Goal: Entertainment & Leisure: Consume media (video, audio)

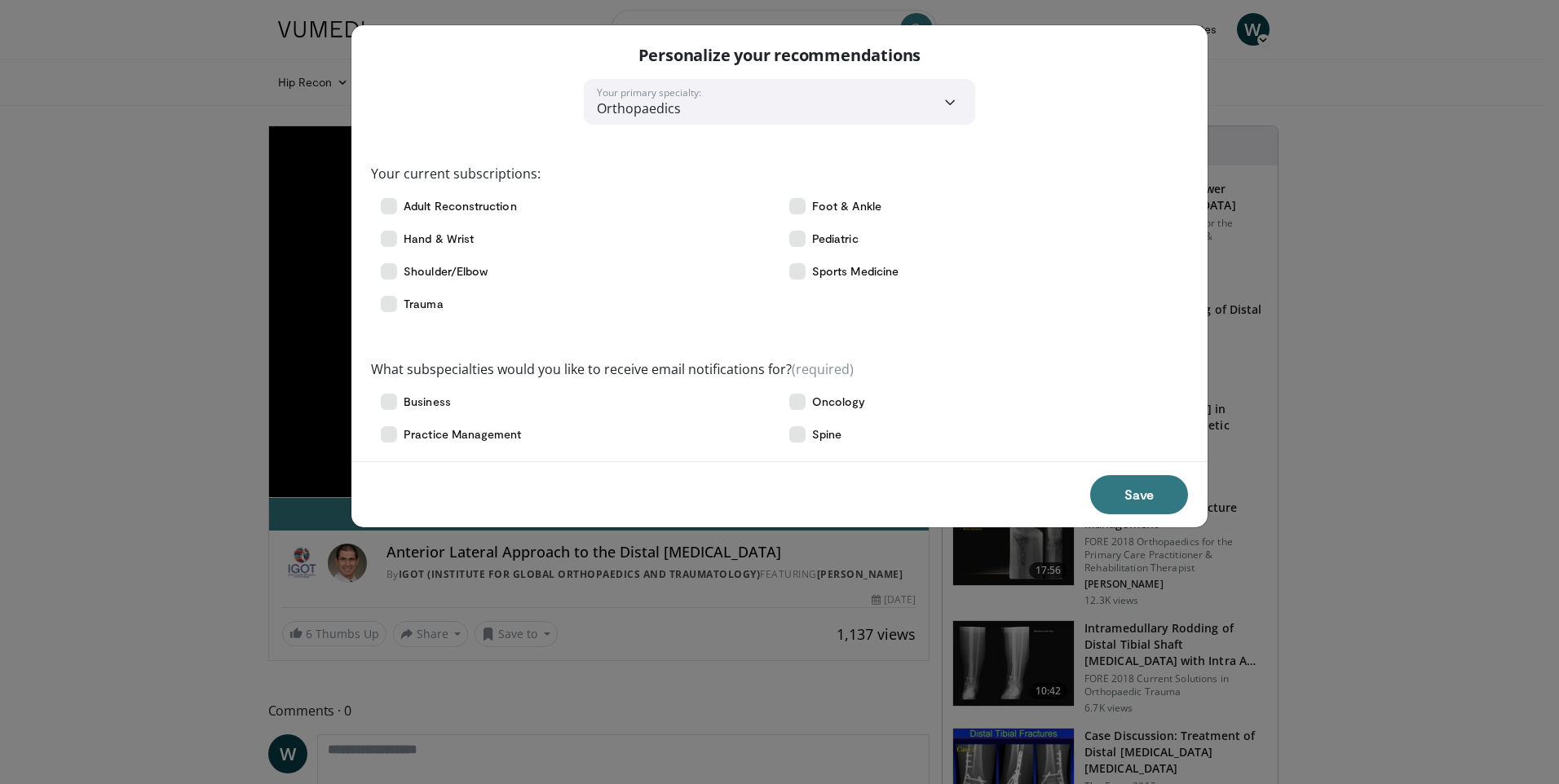
click at [908, 480] on div "Save" at bounding box center [779, 494] width 856 height 66
click at [109, 410] on div "**********" at bounding box center [779, 392] width 1559 height 784
click at [1135, 498] on button "Save" at bounding box center [1139, 494] width 98 height 39
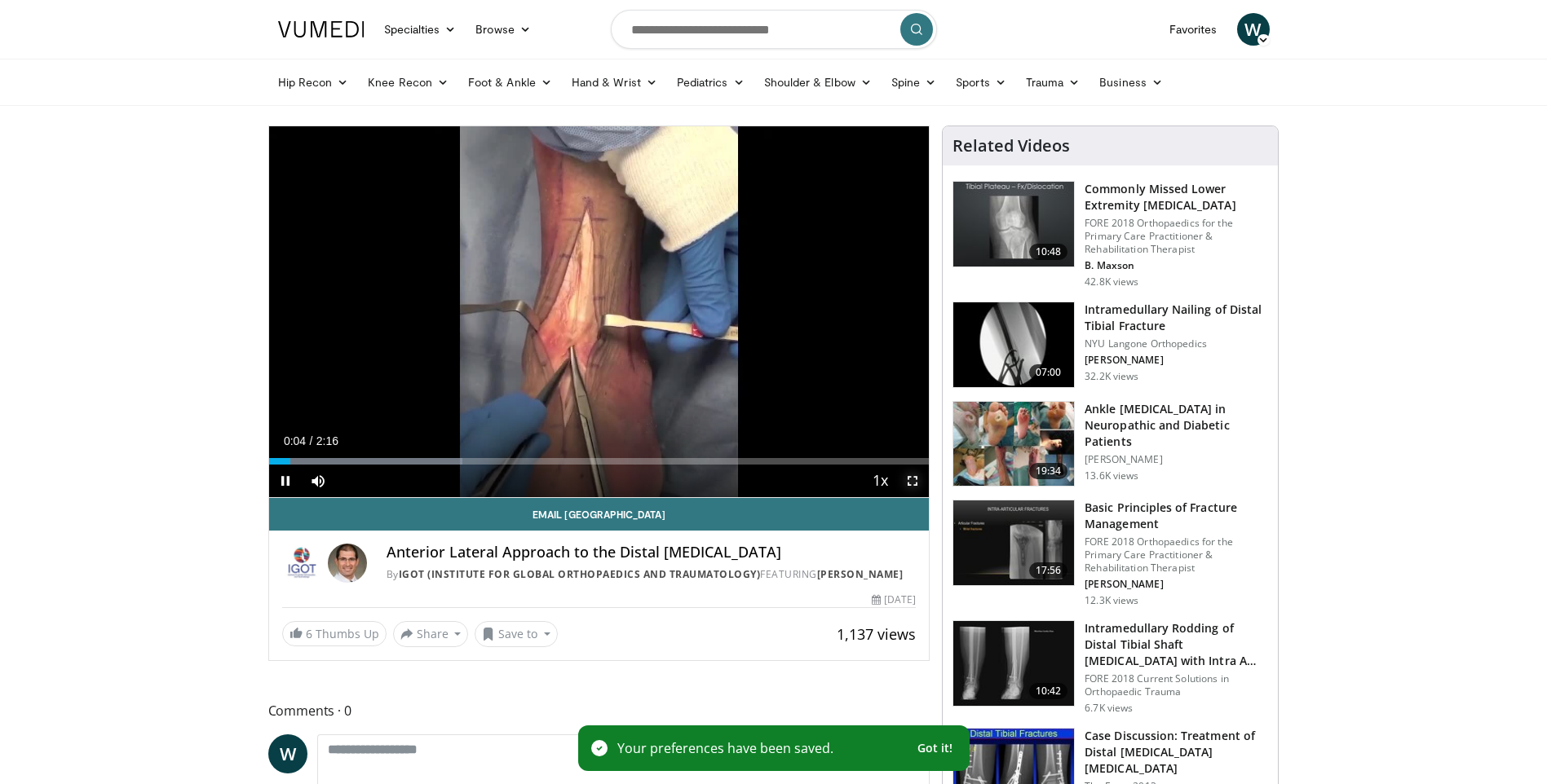
click at [916, 484] on span "Video Player" at bounding box center [913, 481] width 33 height 33
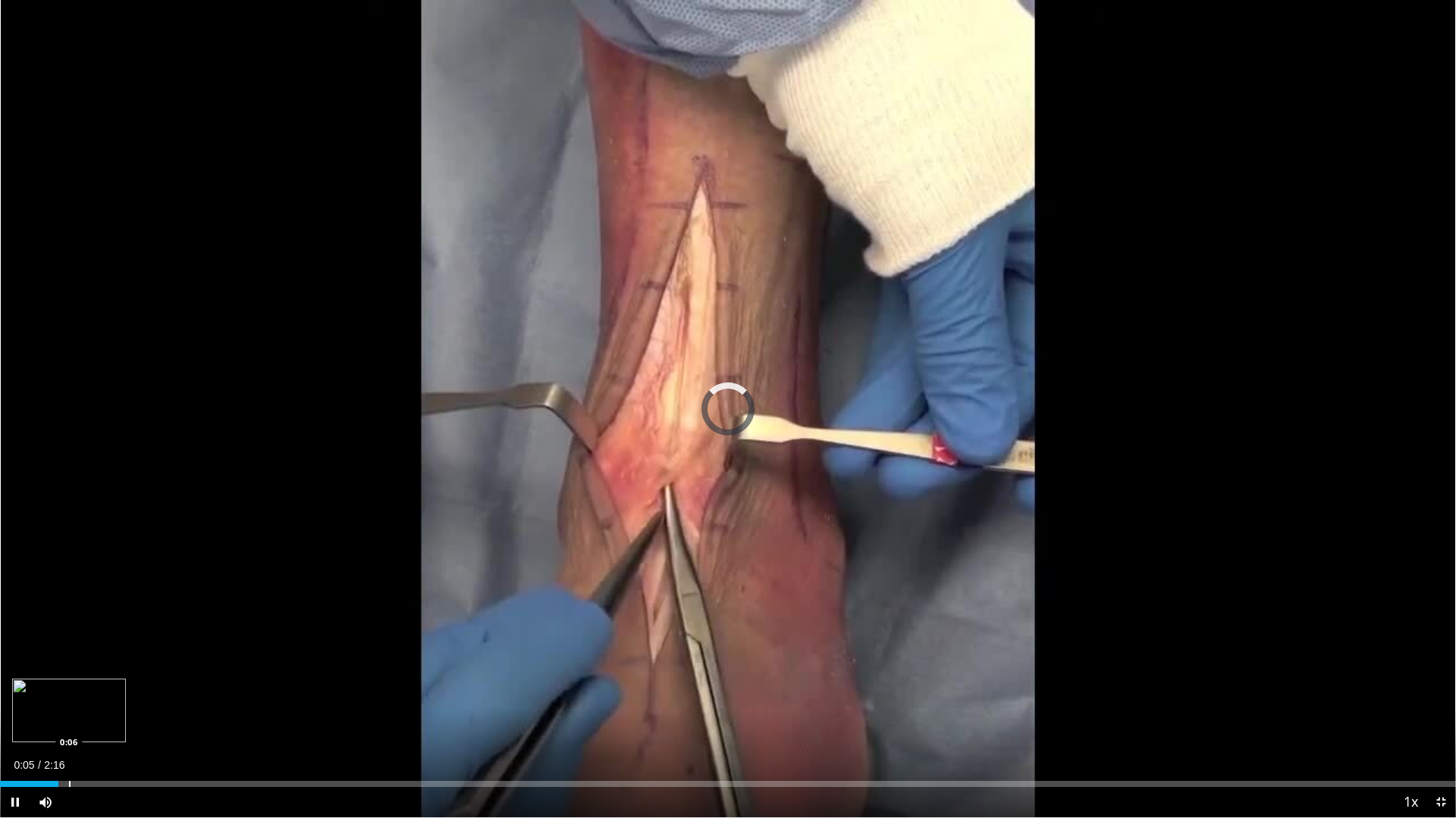
click at [70, 728] on div "Progress Bar" at bounding box center [70, 784] width 2 height 6
click at [93, 728] on div "Progress Bar" at bounding box center [92, 784] width 2 height 6
click at [135, 728] on div "Progress Bar" at bounding box center [161, 784] width 321 height 6
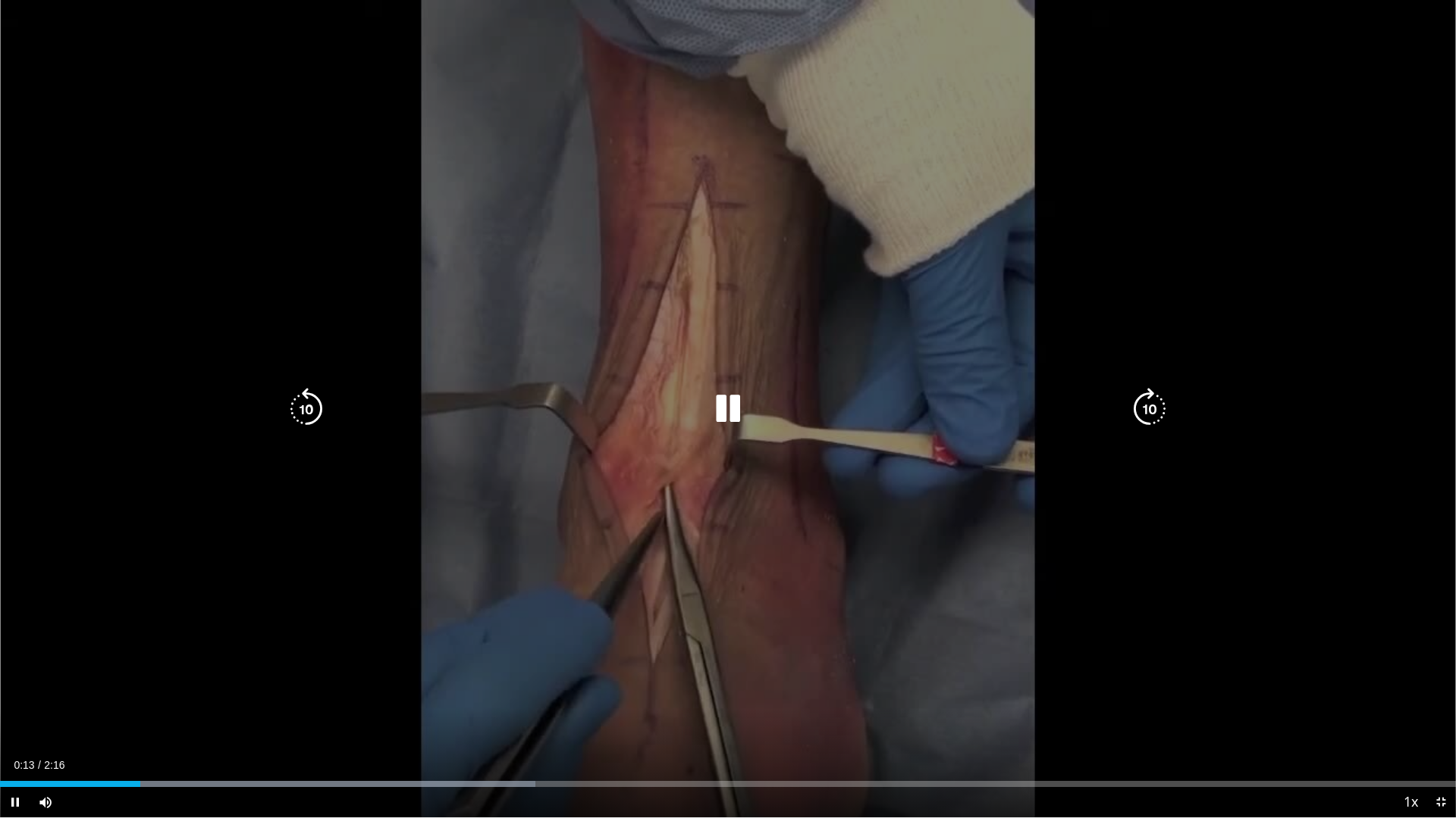
click at [158, 728] on video-js "**********" at bounding box center [728, 409] width 1456 height 818
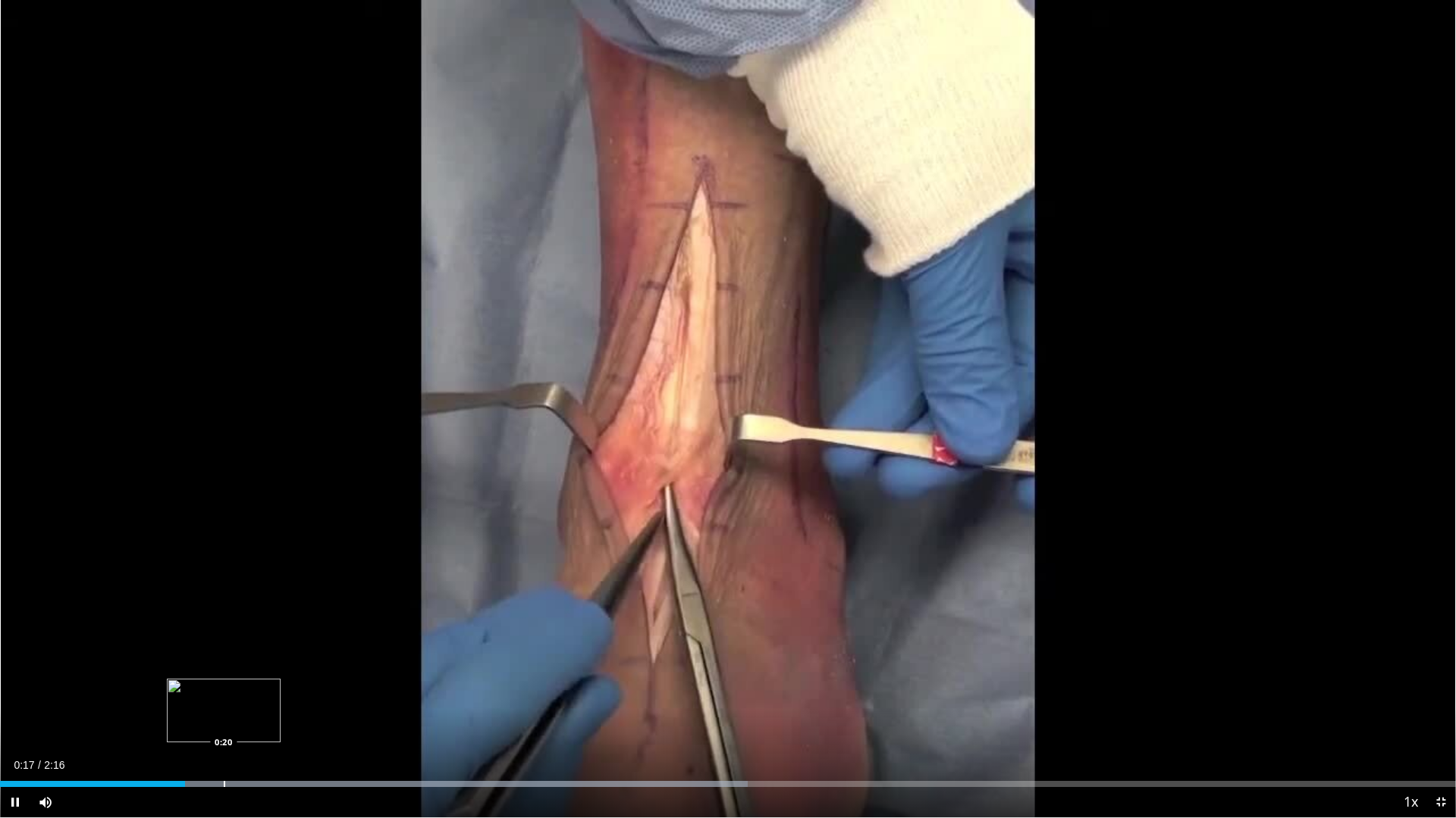
click at [224, 728] on div "Loaded : 51.33% 0:17 0:20" at bounding box center [728, 784] width 1456 height 6
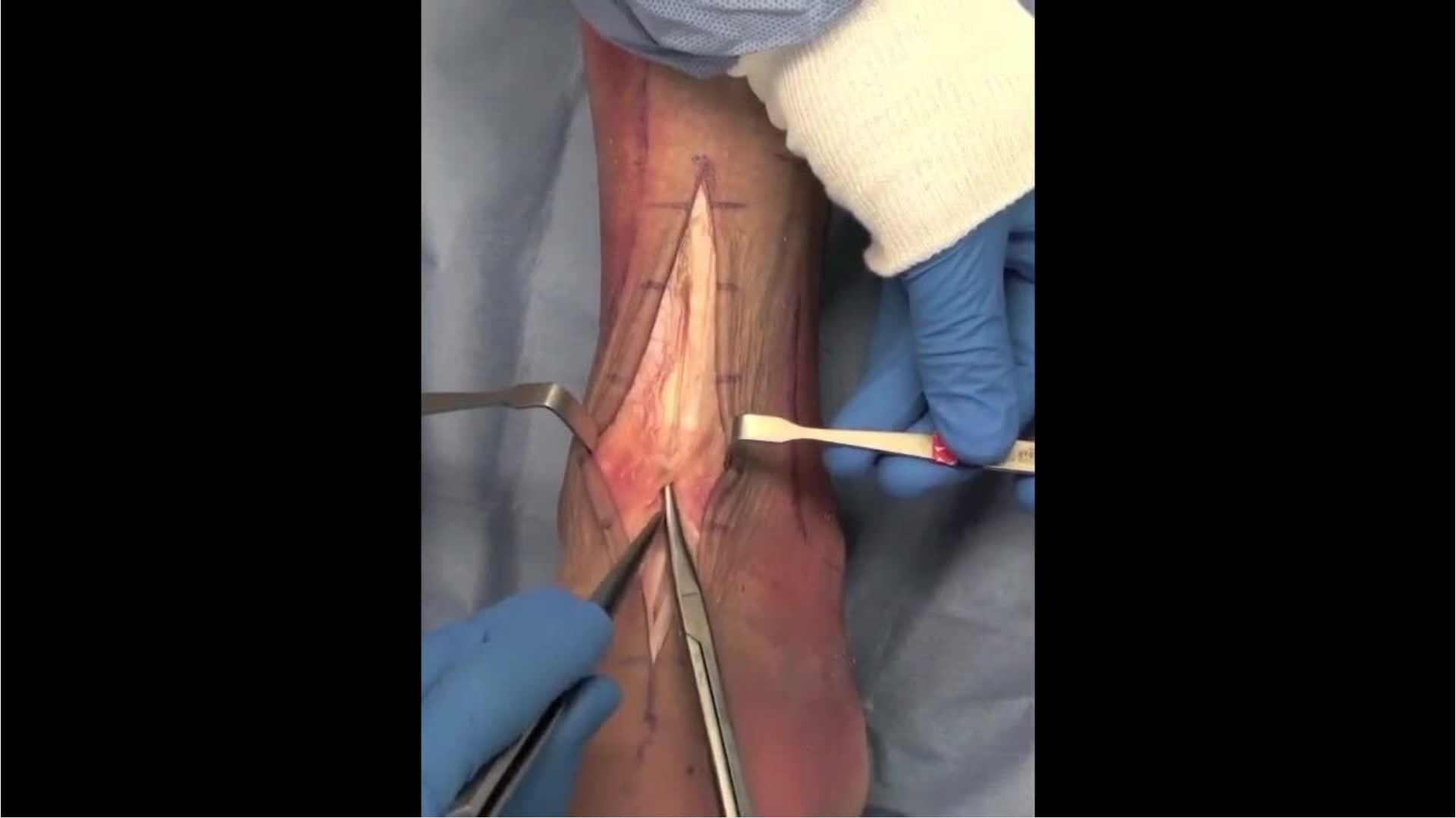
click at [287, 728] on div "10 seconds Tap to unmute" at bounding box center [728, 409] width 1456 height 818
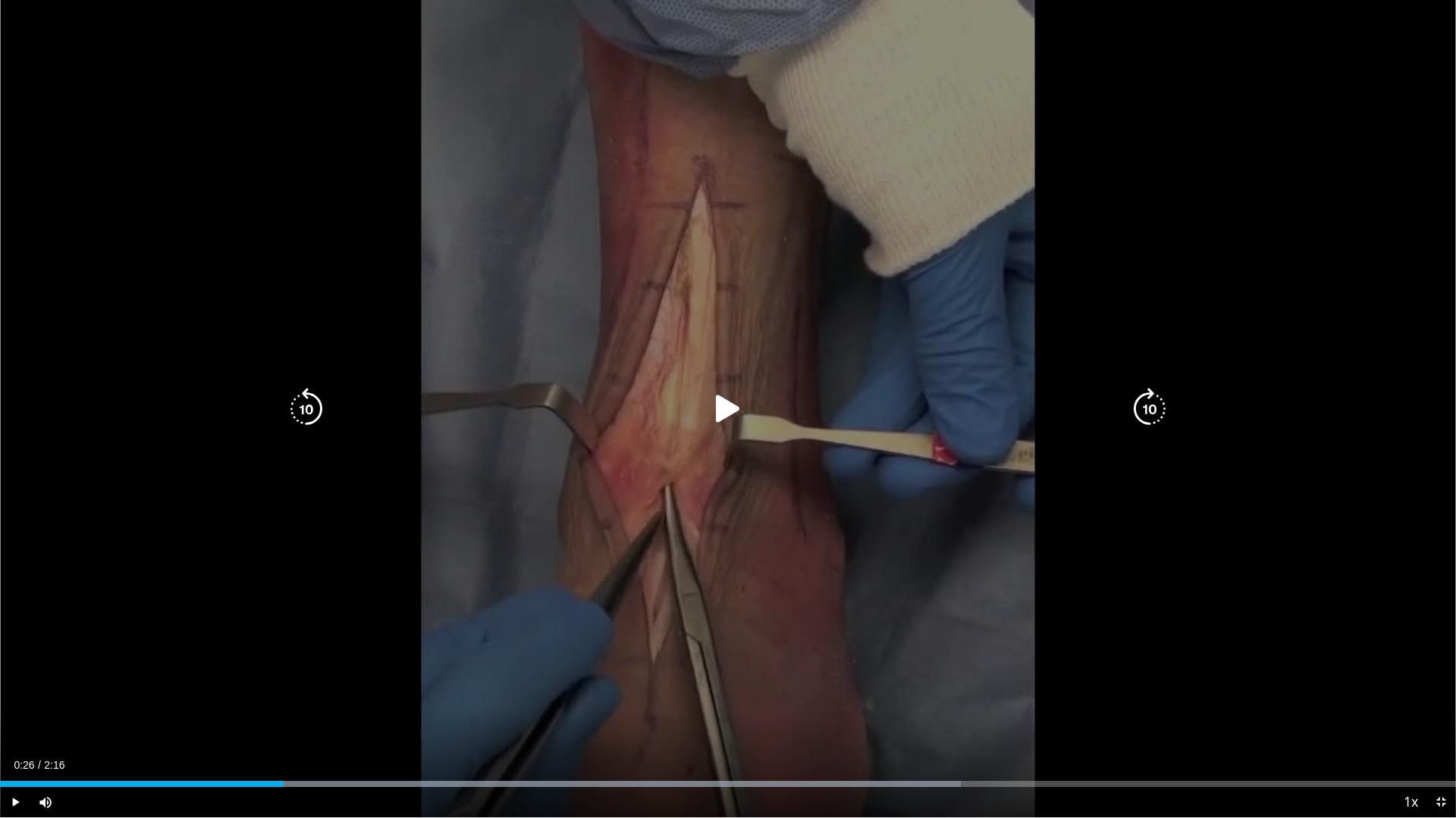
click at [722, 404] on icon "Video Player" at bounding box center [728, 409] width 42 height 42
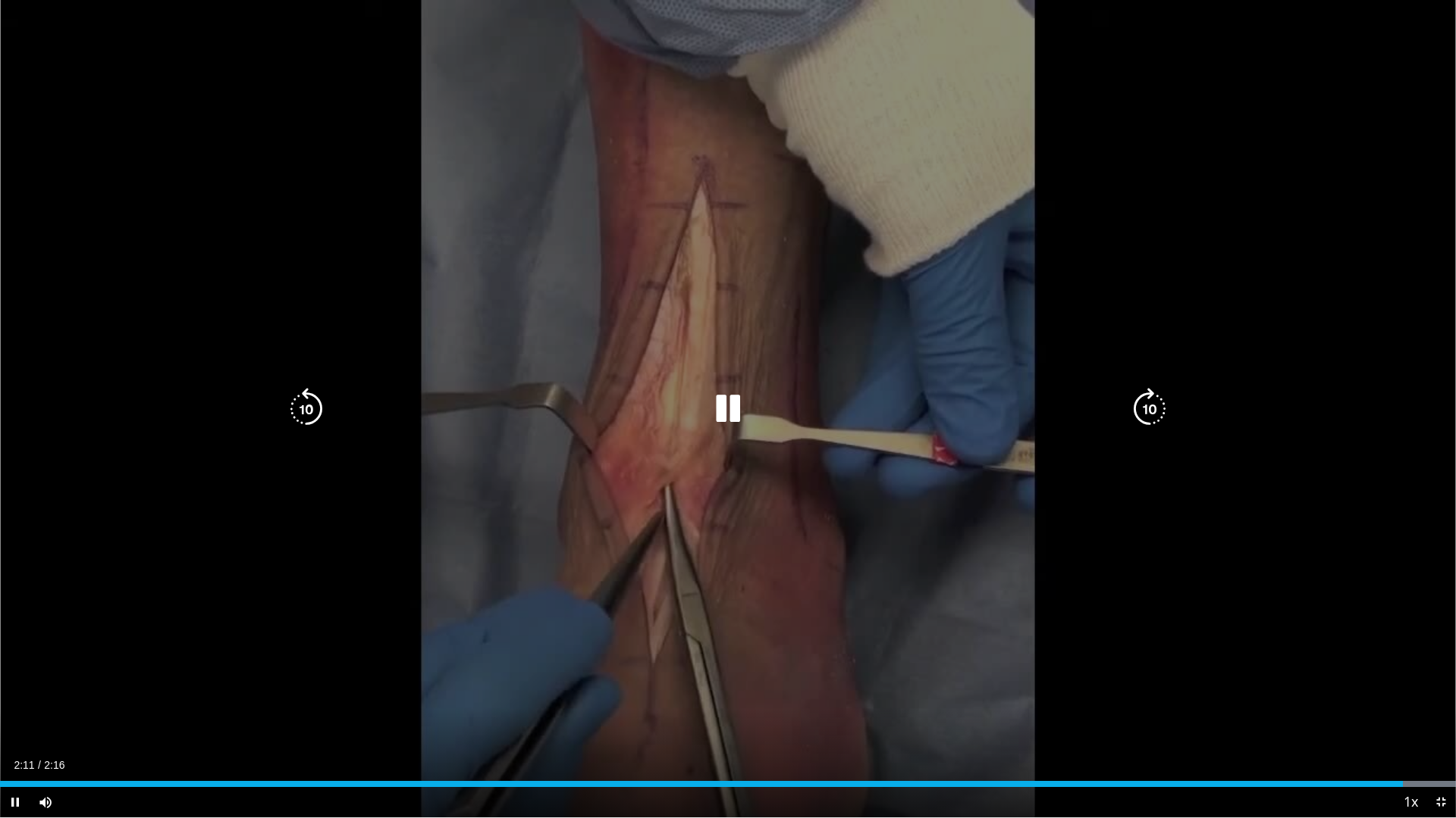
click at [1310, 149] on div "10 seconds Tap to unmute" at bounding box center [728, 409] width 1456 height 818
